Goal: Navigation & Orientation: Find specific page/section

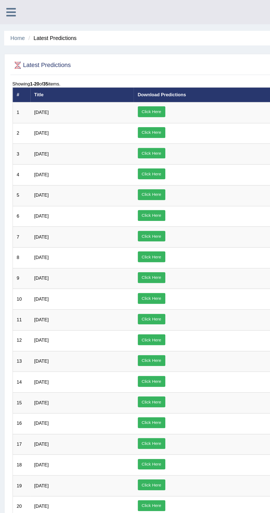
click at [4, 7] on link at bounding box center [7, 7] width 15 height 8
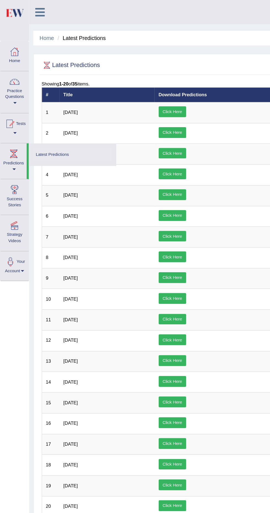
click at [10, 79] on div at bounding box center [6, 82] width 8 height 8
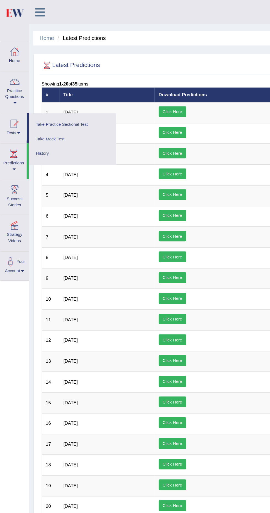
click at [16, 59] on div at bounding box center [135, 256] width 270 height 513
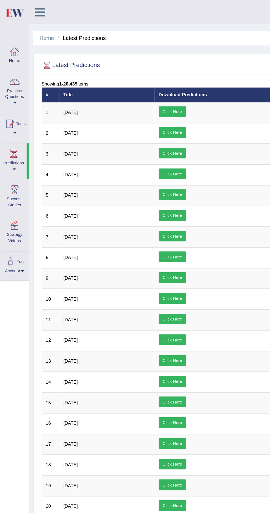
click at [7, 55] on div at bounding box center [10, 54] width 8 height 8
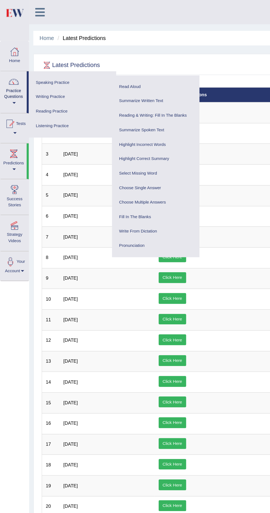
click at [10, 26] on div at bounding box center [135, 256] width 270 height 513
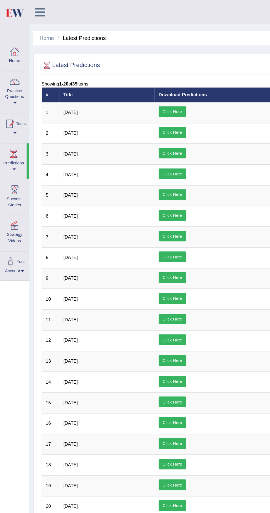
click at [13, 31] on div at bounding box center [10, 34] width 8 height 8
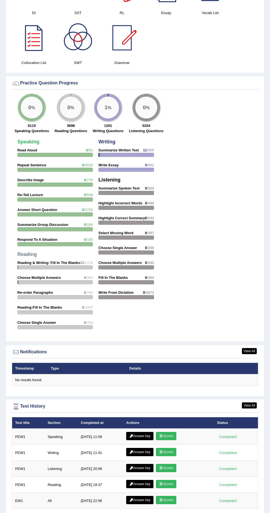
scroll to position [572, 0]
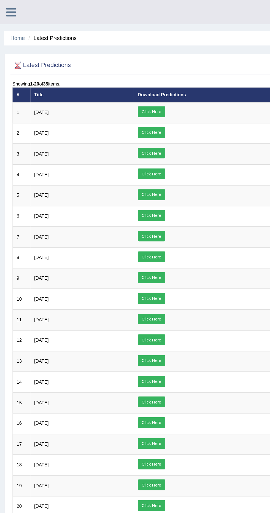
click at [8, 8] on icon at bounding box center [7, 7] width 6 height 7
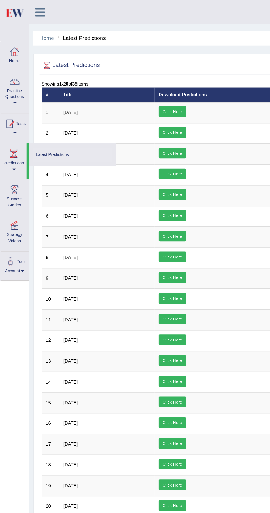
click at [9, 33] on div at bounding box center [10, 34] width 8 height 8
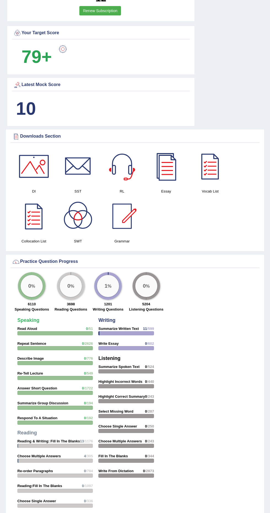
scroll to position [378, 0]
click at [32, 218] on div at bounding box center [34, 216] width 39 height 39
